Goal: Information Seeking & Learning: Find contact information

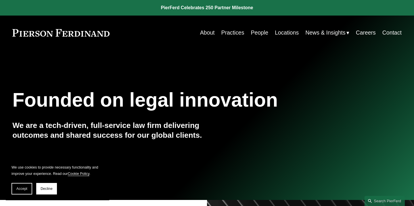
click at [284, 34] on link "Locations" at bounding box center [287, 32] width 24 height 11
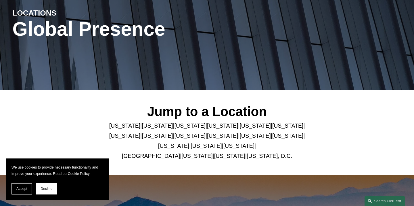
scroll to position [72, 0]
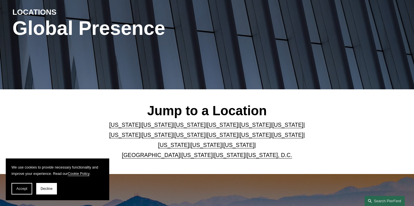
click at [240, 125] on link "[US_STATE]" at bounding box center [255, 124] width 31 height 6
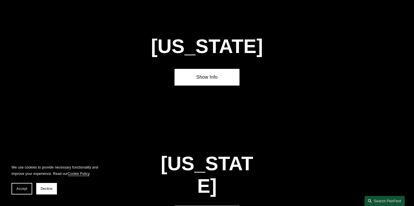
scroll to position [714, 0]
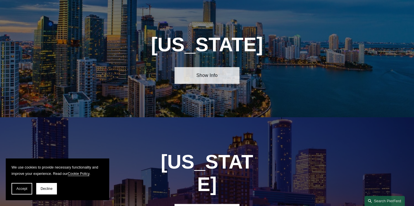
click at [210, 77] on link "Show Info" at bounding box center [207, 75] width 65 height 17
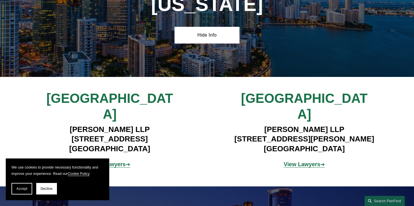
scroll to position [759, 0]
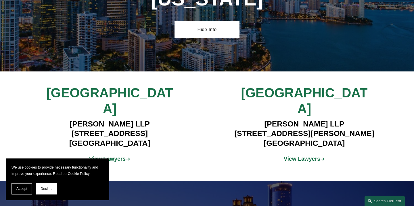
click at [301, 155] on strong "View Lawyers" at bounding box center [302, 158] width 37 height 6
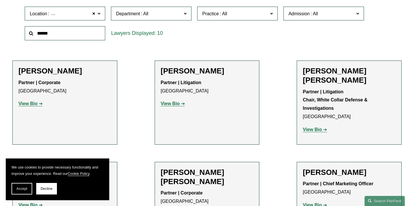
scroll to position [189, 0]
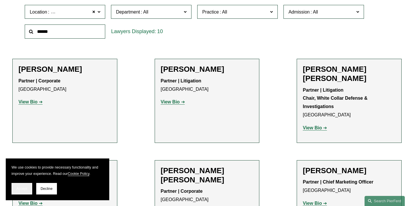
click at [20, 190] on button "Accept" at bounding box center [22, 189] width 21 height 12
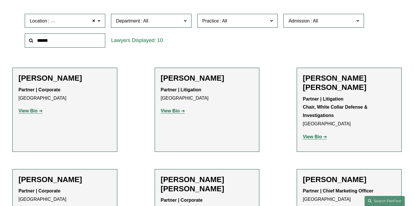
scroll to position [179, 0]
click at [175, 113] on strong "View Bio" at bounding box center [170, 110] width 19 height 5
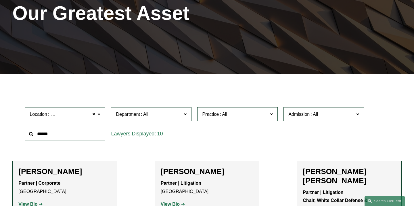
scroll to position [0, 0]
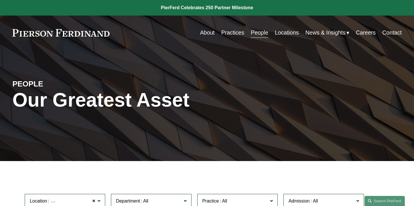
click at [366, 31] on link "Careers" at bounding box center [366, 32] width 20 height 11
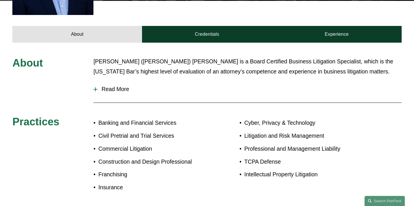
scroll to position [233, 0]
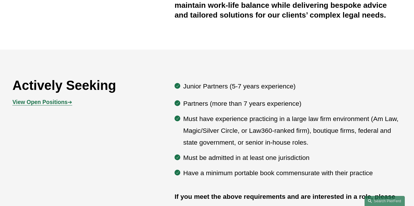
scroll to position [244, 0]
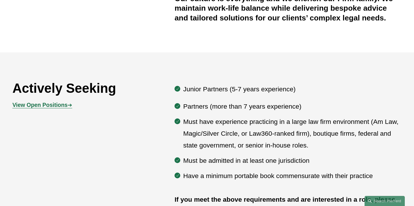
click at [29, 106] on strong "View Open Positions" at bounding box center [39, 105] width 55 height 6
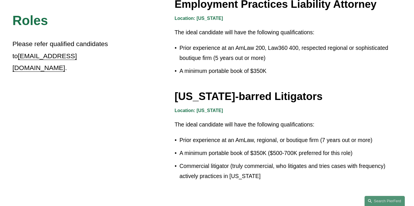
scroll to position [948, 0]
